Goal: Find specific page/section

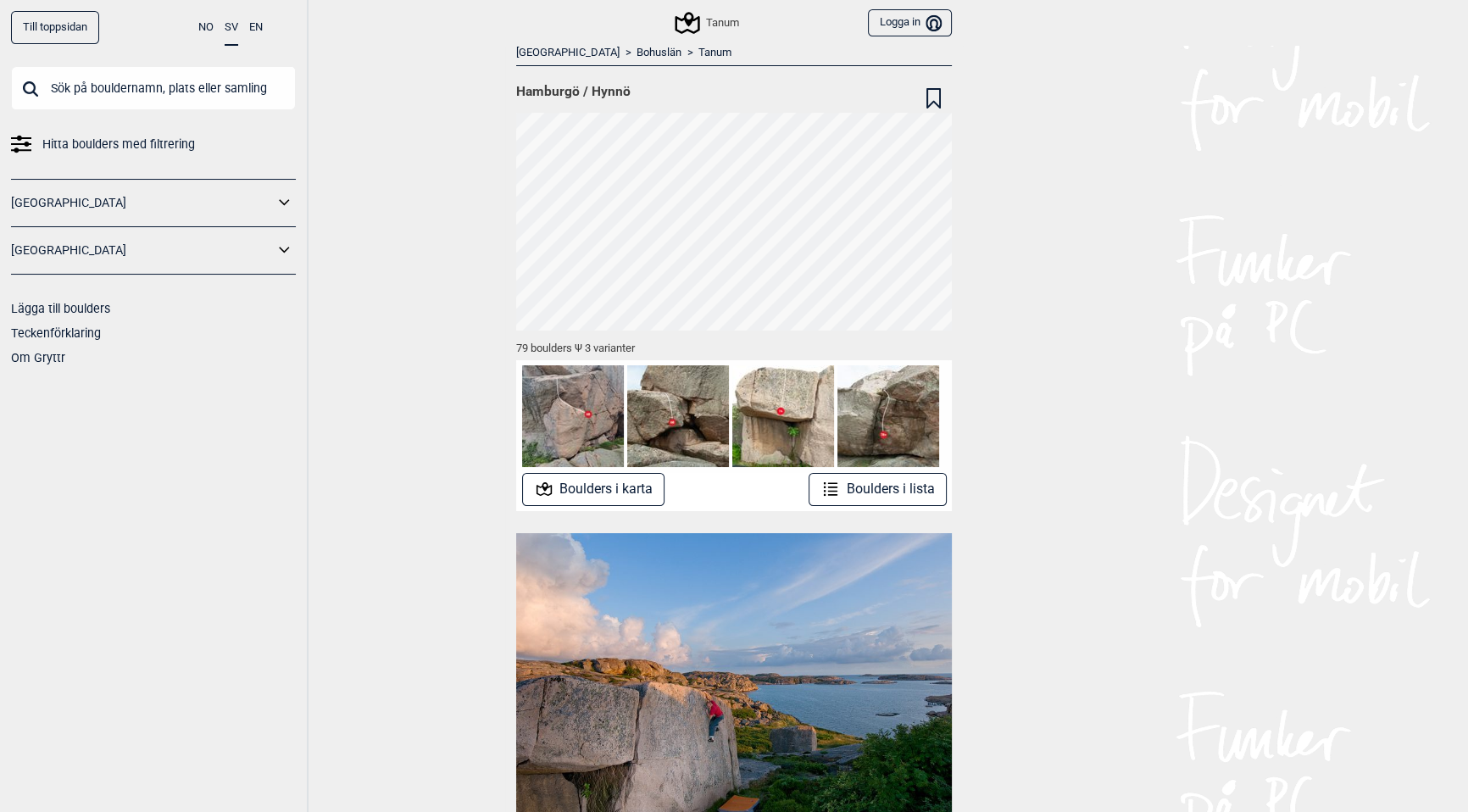
click at [607, 492] on button "Boulders i karta" at bounding box center [593, 490] width 143 height 33
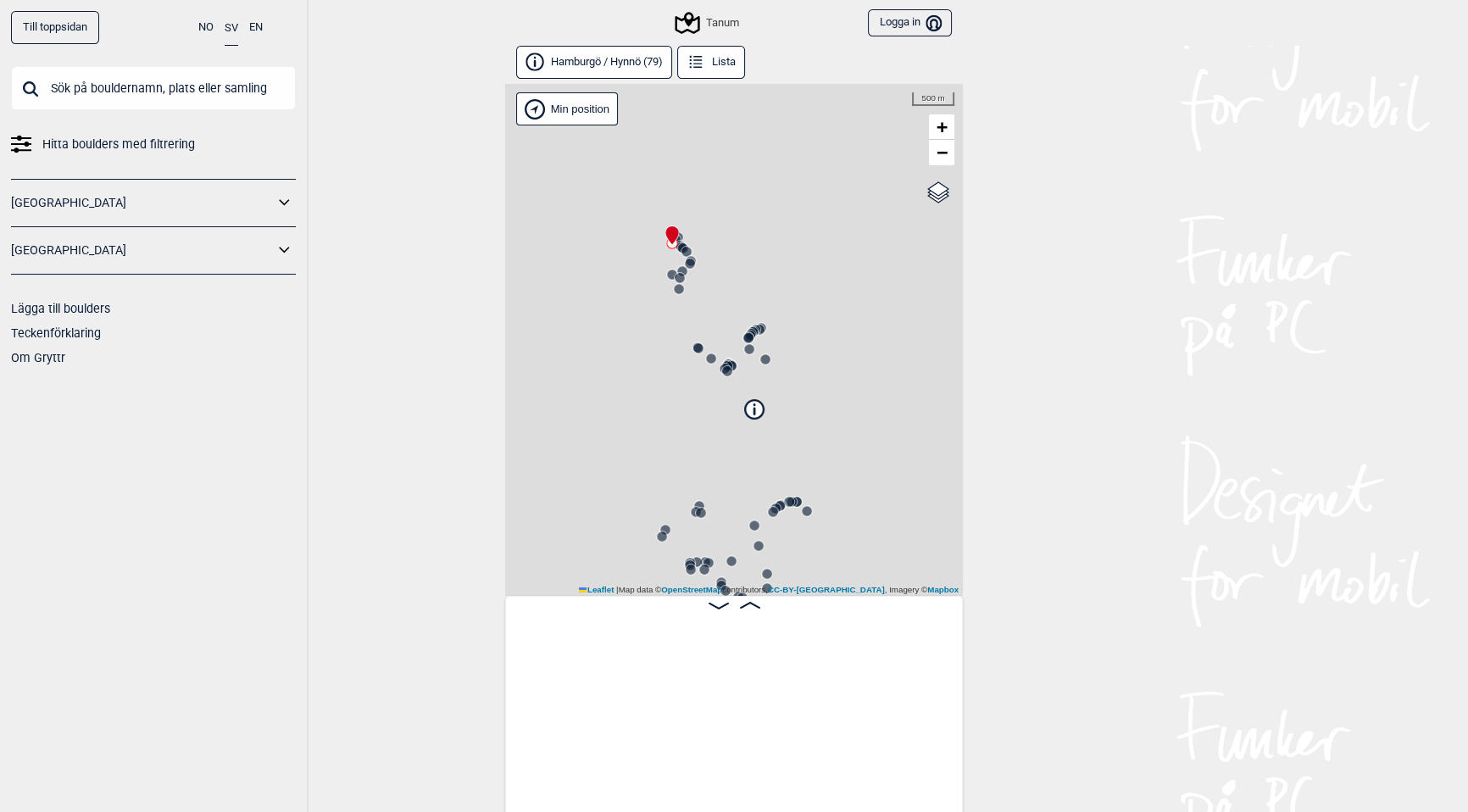
scroll to position [0, 133]
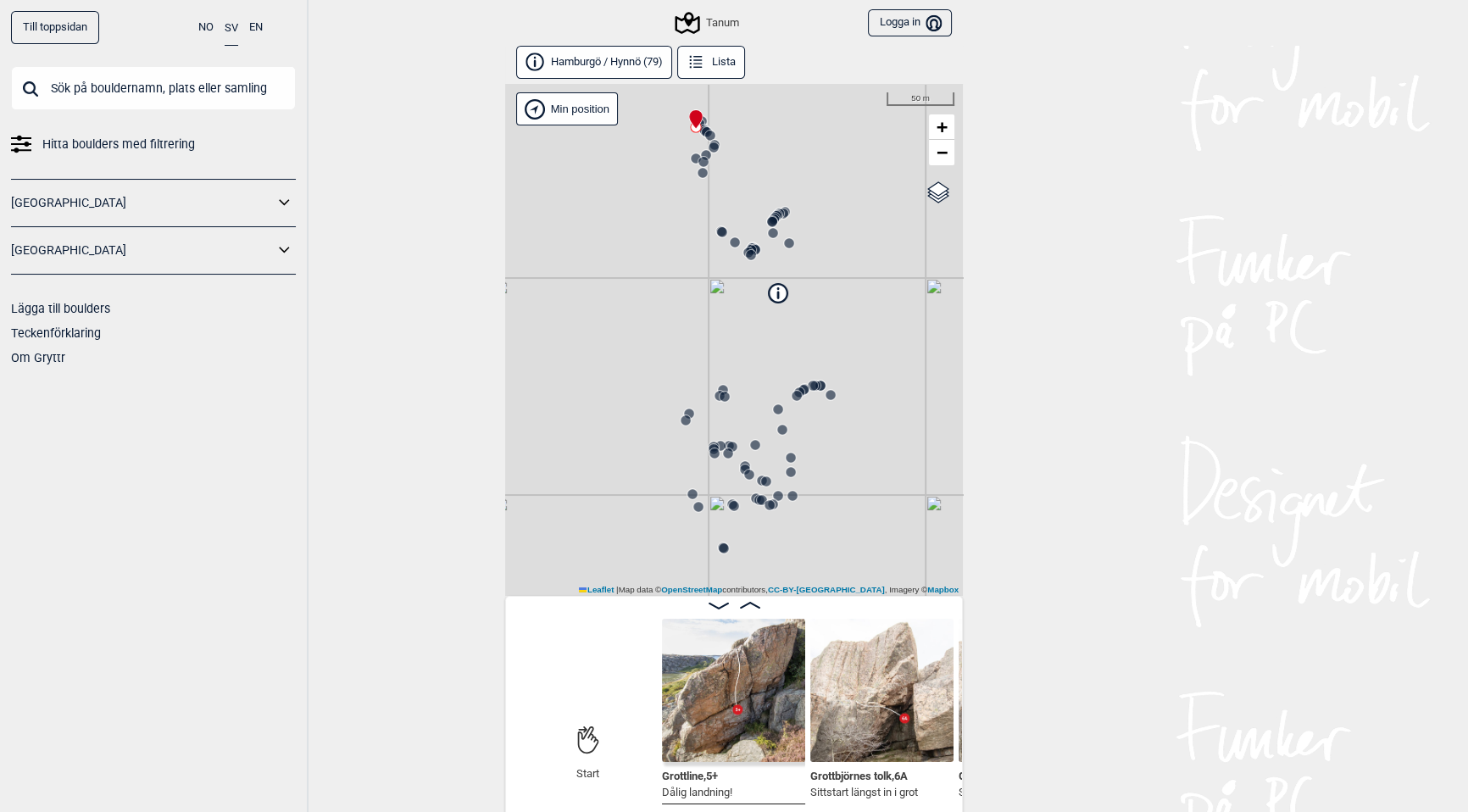
drag, startPoint x: 665, startPoint y: 389, endPoint x: 688, endPoint y: 271, distance: 120.2
click at [688, 271] on div "Tanum" at bounding box center [734, 339] width 457 height 512
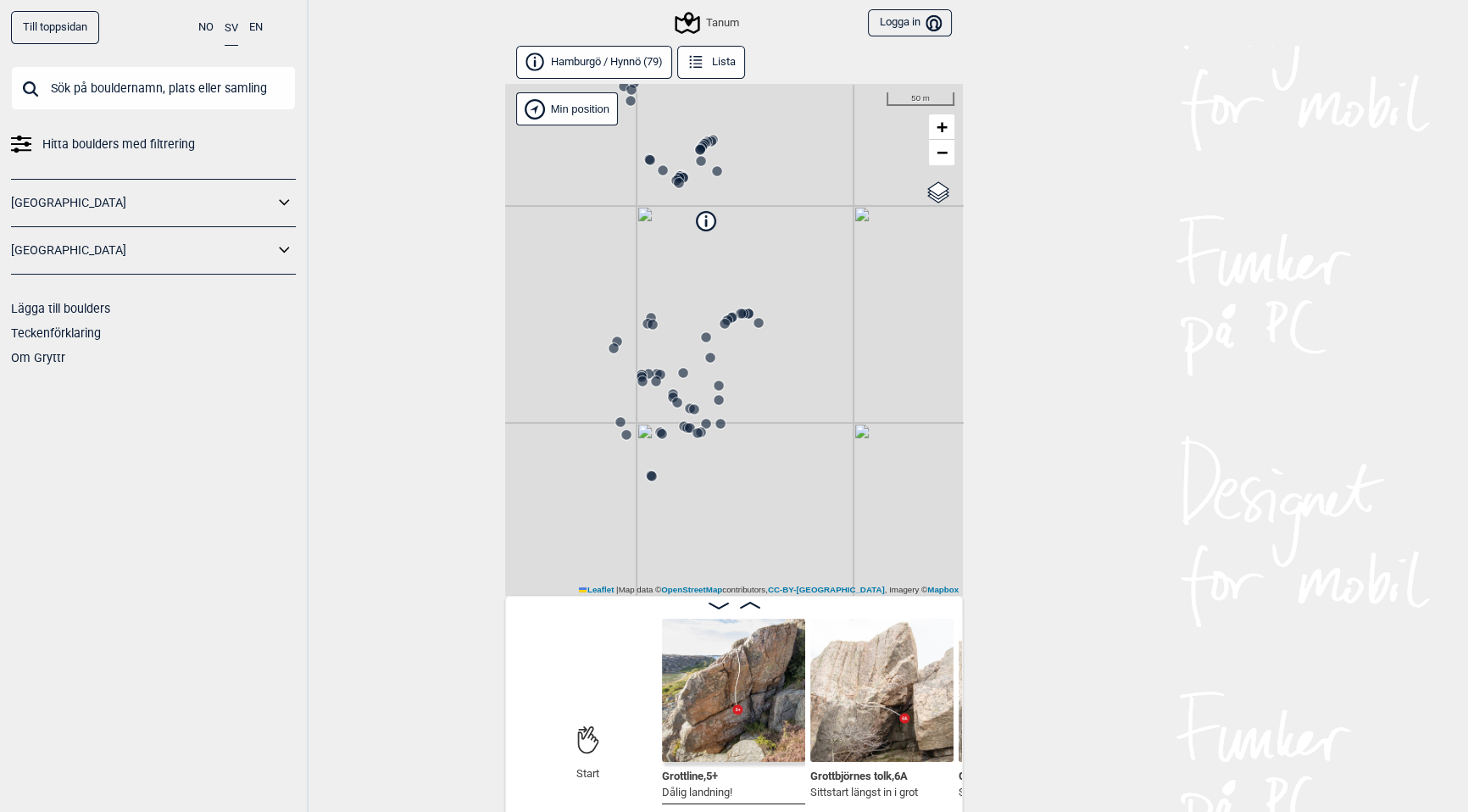
drag, startPoint x: 836, startPoint y: 356, endPoint x: 702, endPoint y: 228, distance: 185.3
click at [702, 228] on div "Tanum" at bounding box center [734, 339] width 457 height 512
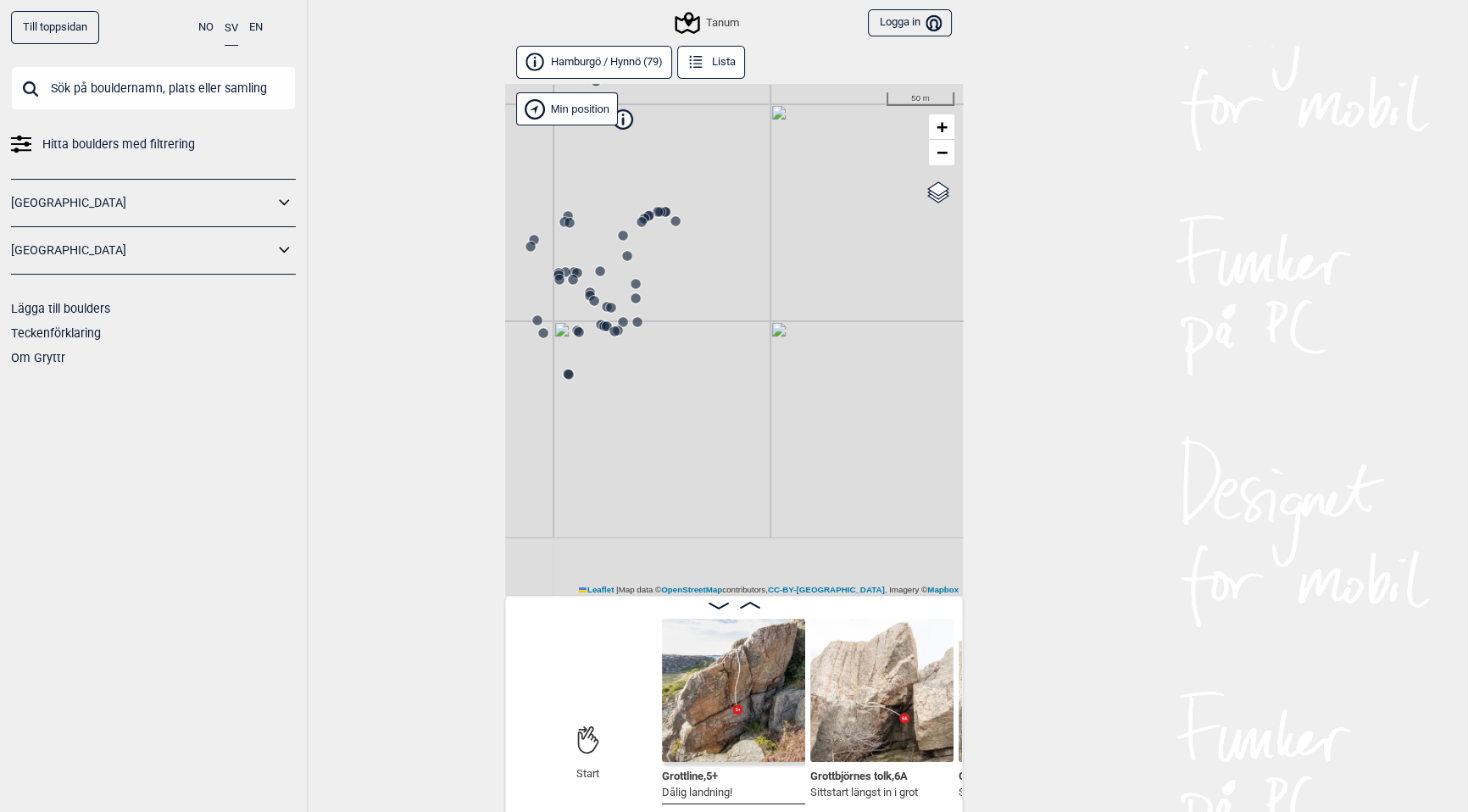
drag, startPoint x: 841, startPoint y: 378, endPoint x: 832, endPoint y: 330, distance: 48.8
click at [841, 301] on div "Tanum" at bounding box center [734, 339] width 457 height 512
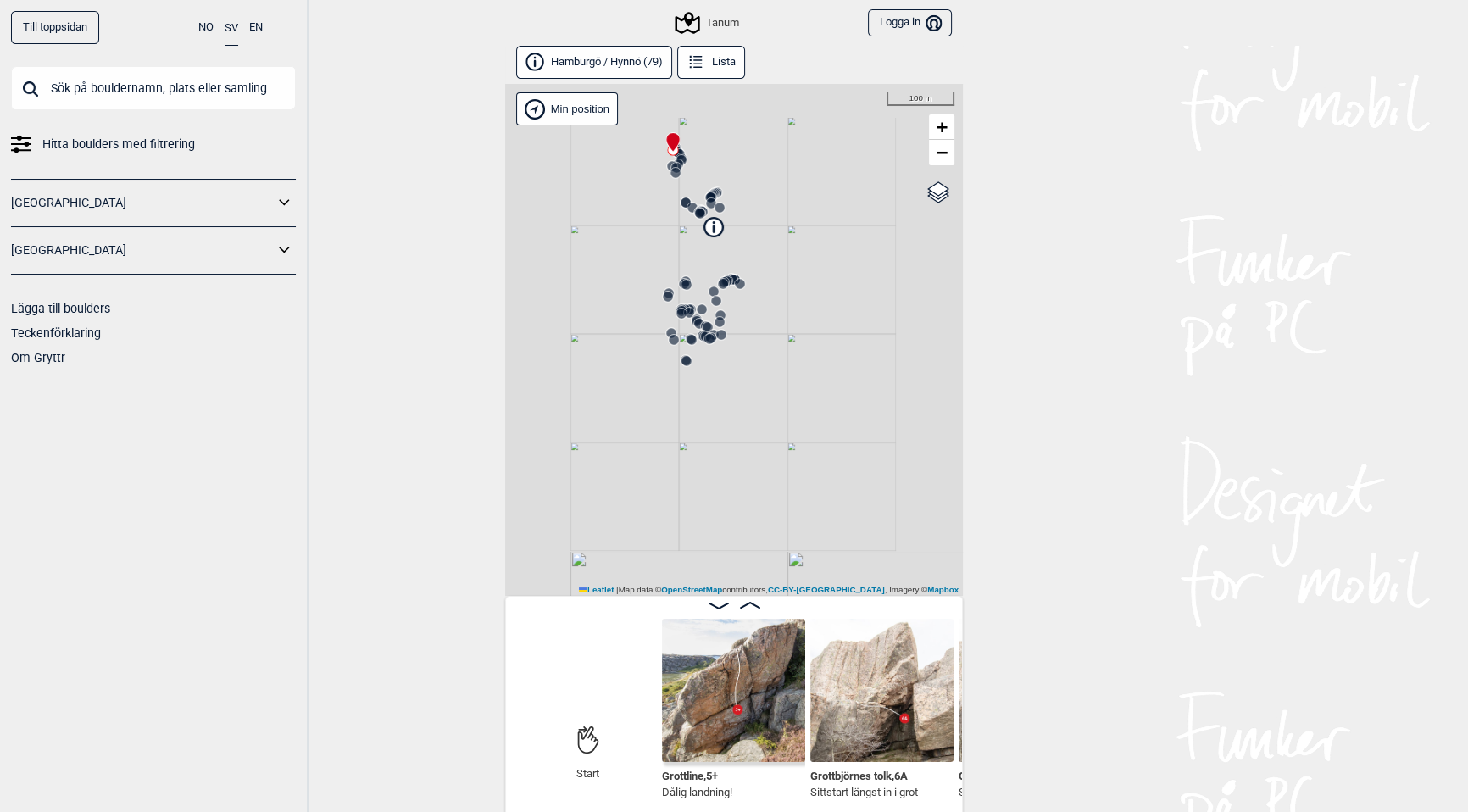
drag, startPoint x: 782, startPoint y: 337, endPoint x: 783, endPoint y: 426, distance: 89.0
click at [790, 447] on div "Tanum" at bounding box center [734, 339] width 457 height 512
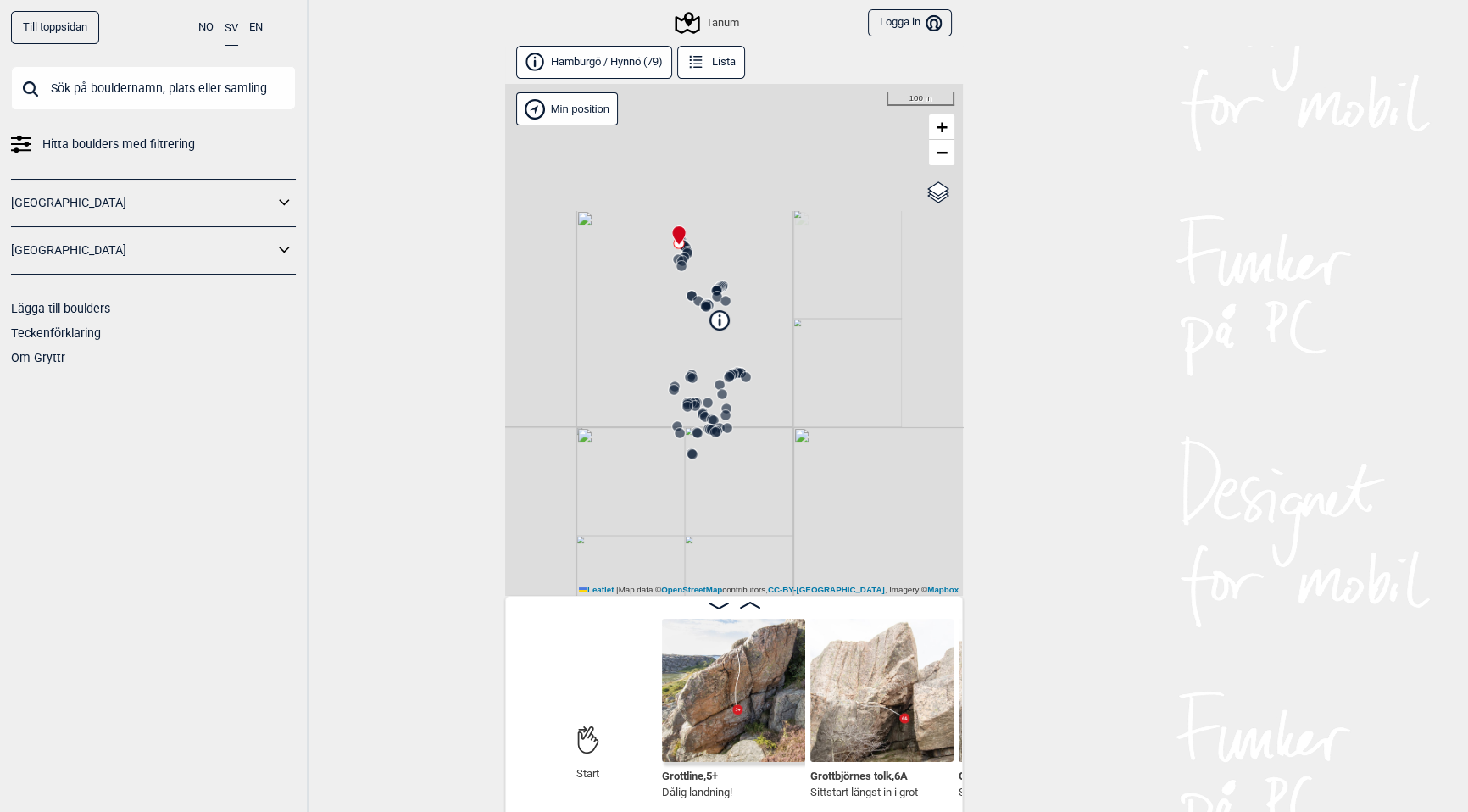
click at [765, 314] on div "Tanum" at bounding box center [734, 339] width 457 height 512
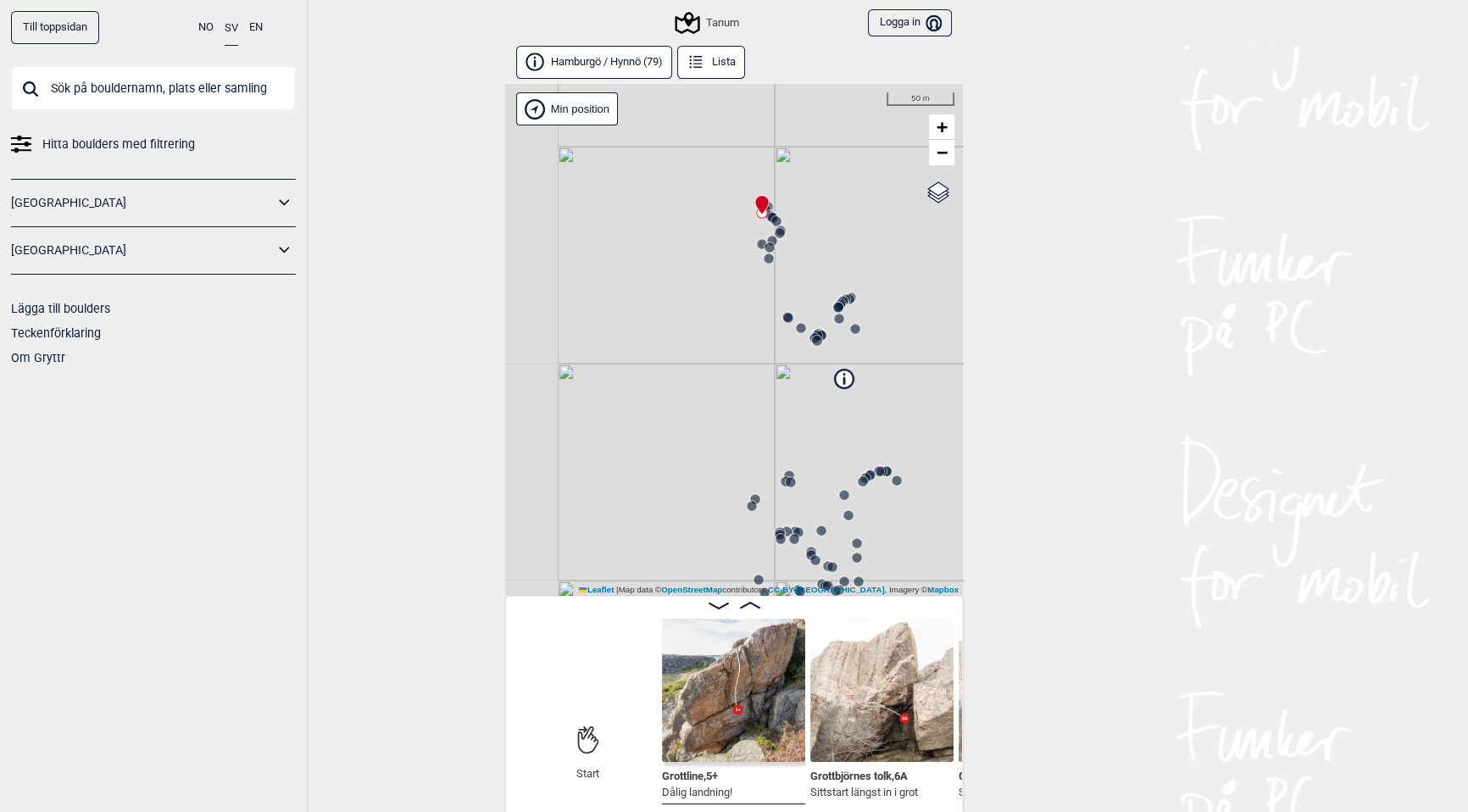
drag, startPoint x: 793, startPoint y: 328, endPoint x: 942, endPoint y: 304, distance: 150.9
click at [942, 304] on div "Tanum" at bounding box center [734, 339] width 457 height 512
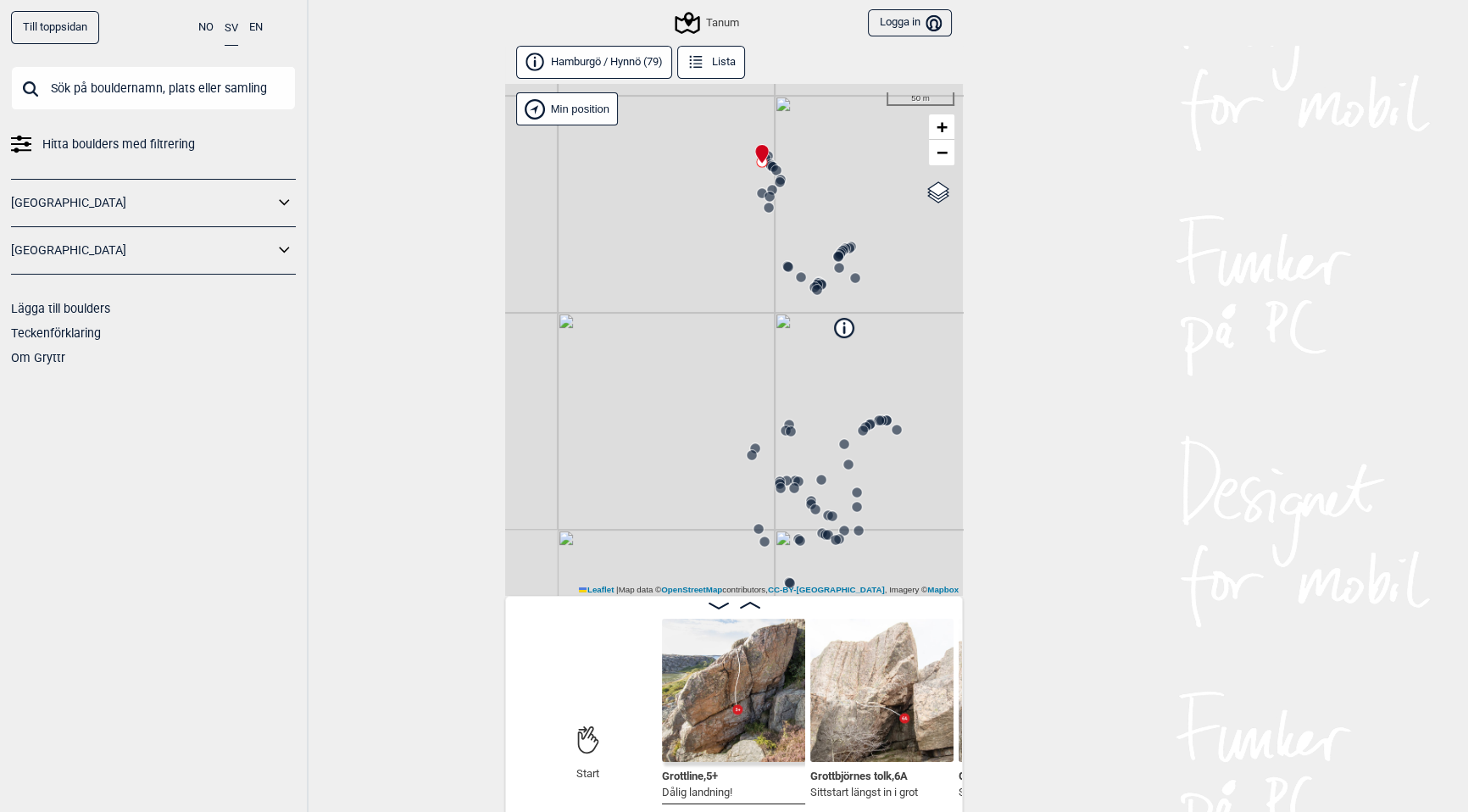
click at [925, 294] on div "Tanum" at bounding box center [734, 339] width 457 height 512
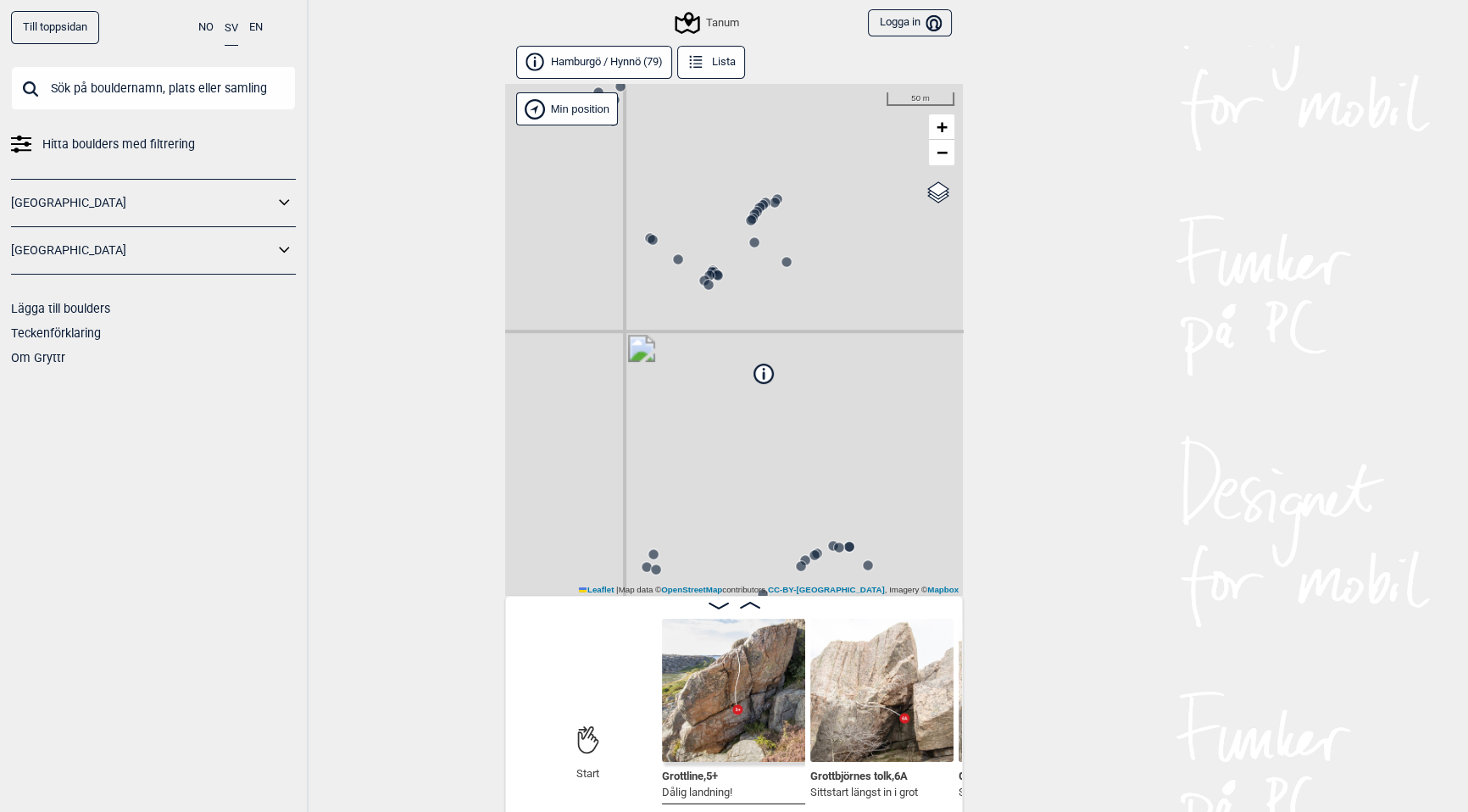
drag, startPoint x: 806, startPoint y: 297, endPoint x: 795, endPoint y: 297, distance: 11.0
click at [795, 297] on div "Tanum" at bounding box center [734, 339] width 457 height 512
